Goal: Task Accomplishment & Management: Use online tool/utility

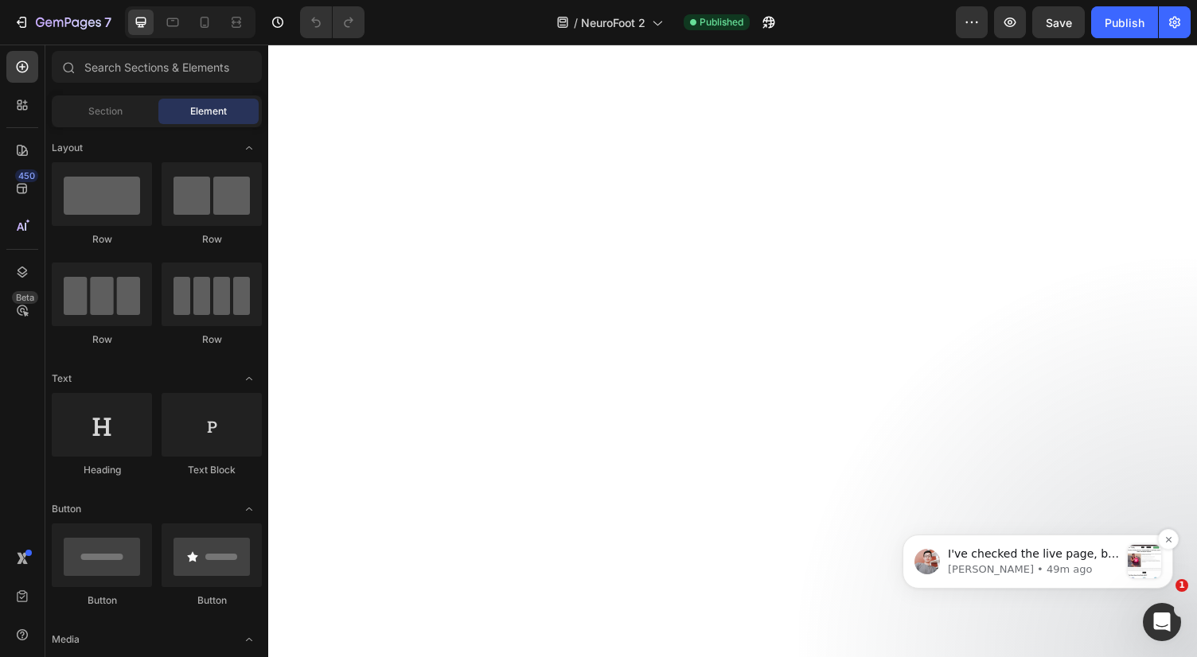
click at [1119, 555] on p "I've checked the live page, but it seems to display normally on my end Link che…" at bounding box center [1034, 555] width 172 height 16
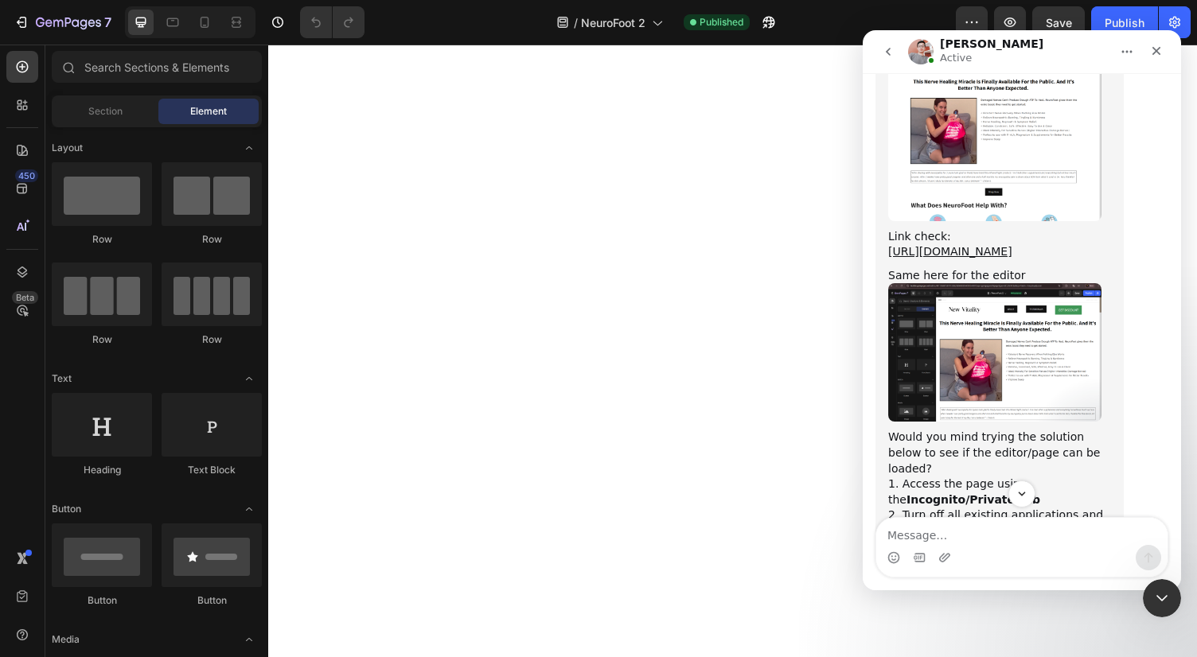
scroll to position [1619, 0]
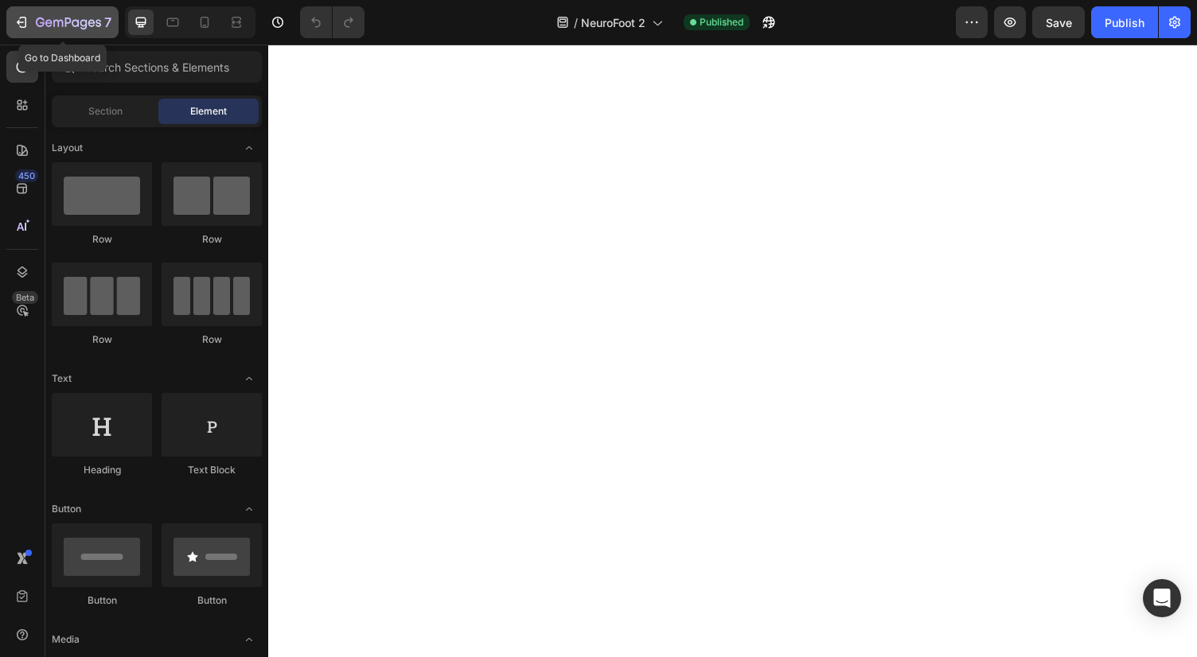
click at [72, 18] on icon "button" at bounding box center [68, 24] width 65 height 14
